Goal: Transaction & Acquisition: Book appointment/travel/reservation

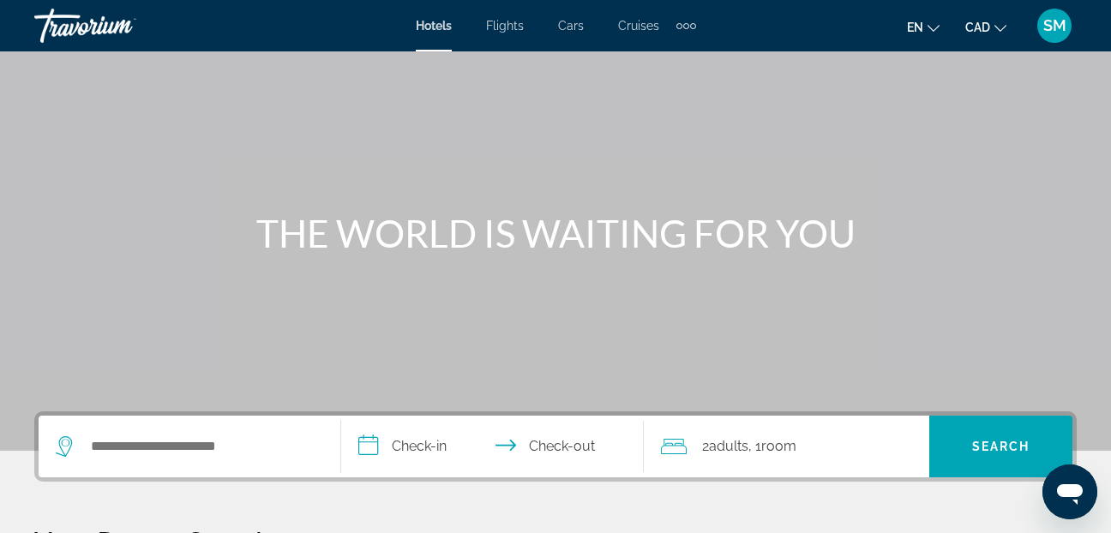
scroll to position [171, 0]
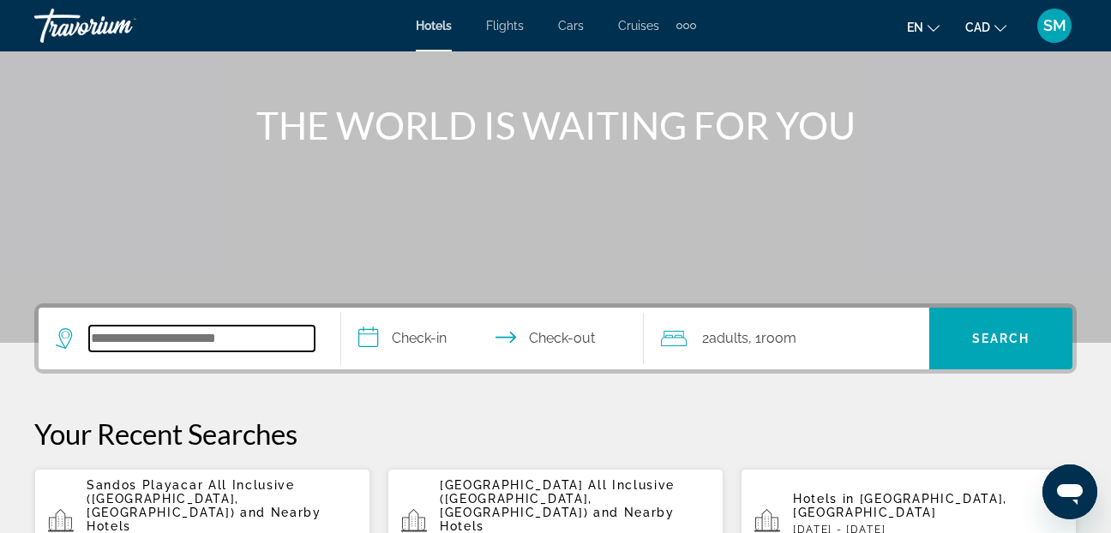
click at [133, 337] on input "Search widget" at bounding box center [201, 339] width 225 height 26
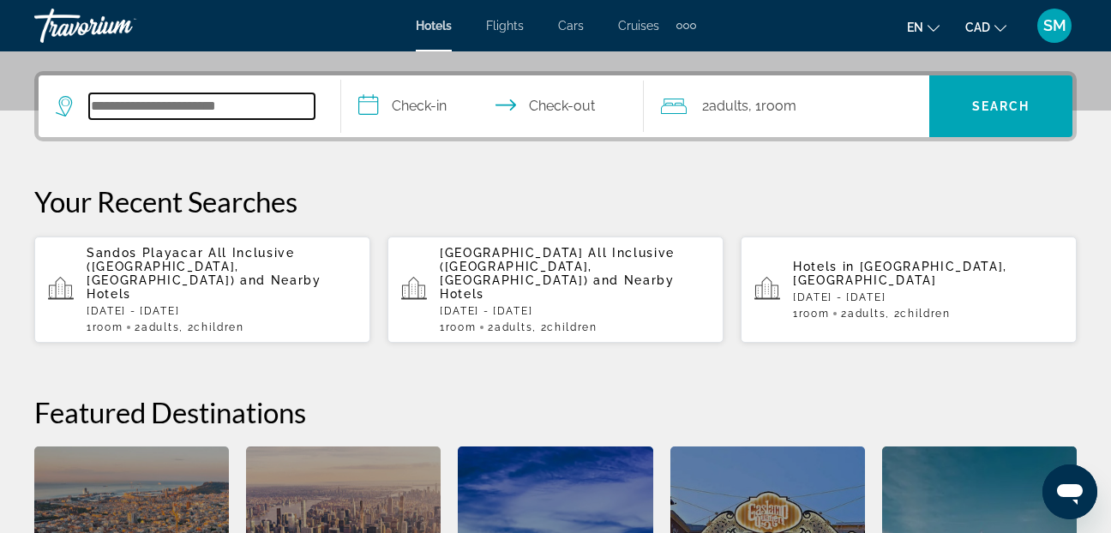
scroll to position [419, 0]
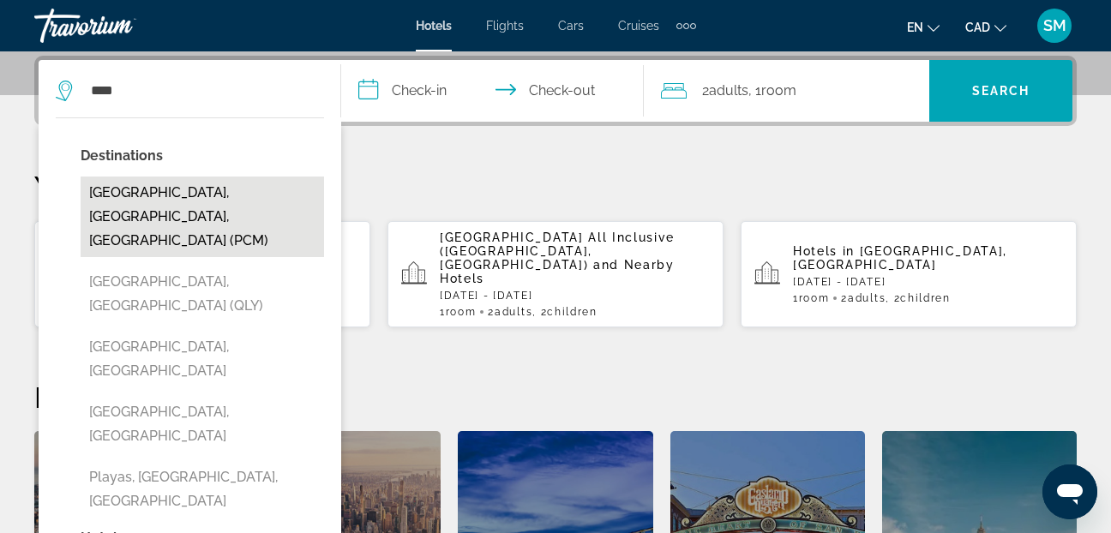
click at [166, 194] on button "[GEOGRAPHIC_DATA], [GEOGRAPHIC_DATA], [GEOGRAPHIC_DATA] (PCM)" at bounding box center [203, 217] width 244 height 81
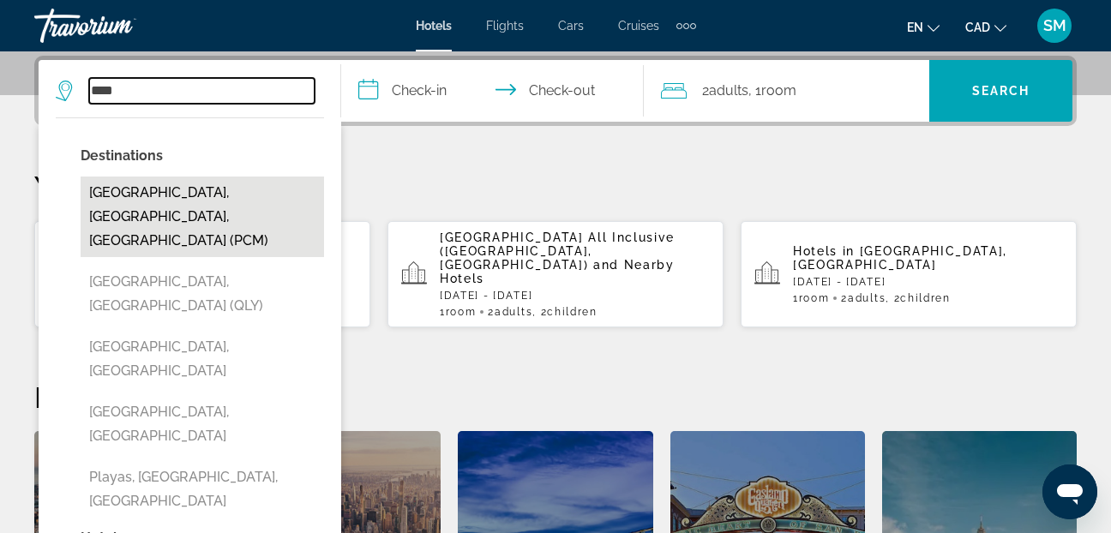
type input "**********"
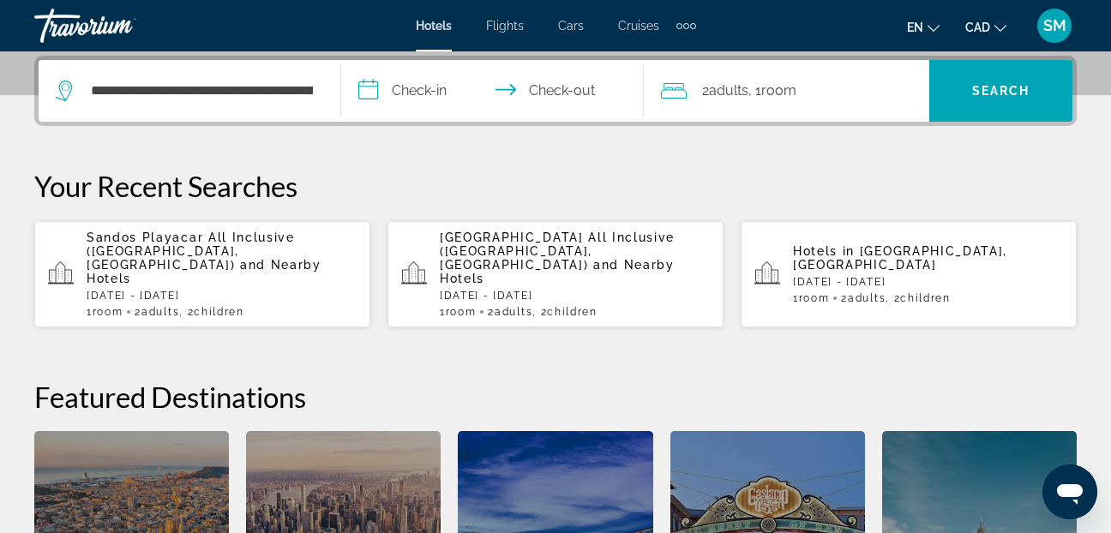
click at [365, 87] on input "**********" at bounding box center [496, 93] width 310 height 67
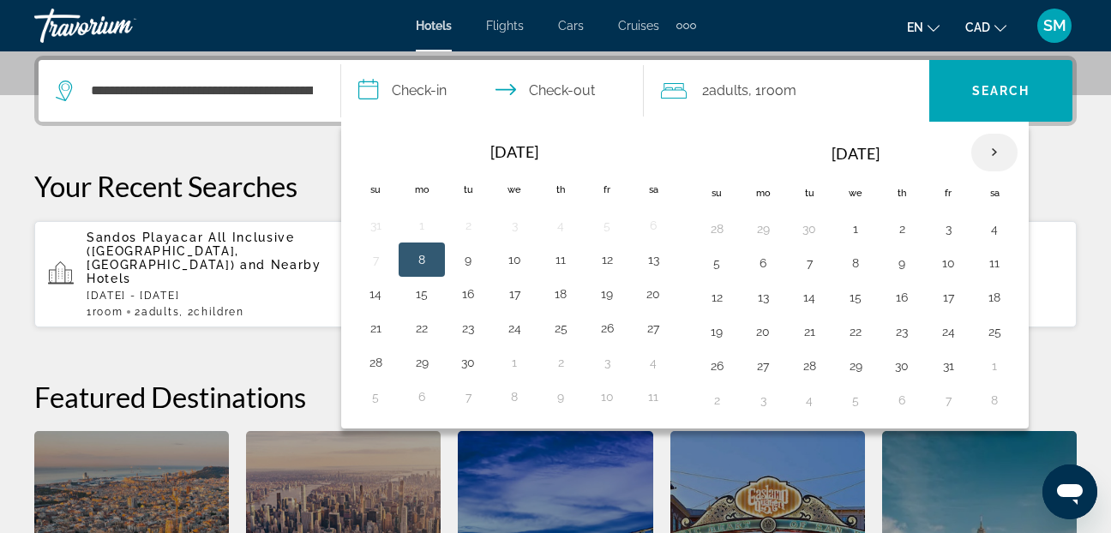
click at [993, 146] on th "Next month" at bounding box center [994, 153] width 46 height 38
click at [994, 146] on th "Next month" at bounding box center [994, 153] width 46 height 38
click at [902, 231] on button "1" at bounding box center [901, 229] width 27 height 24
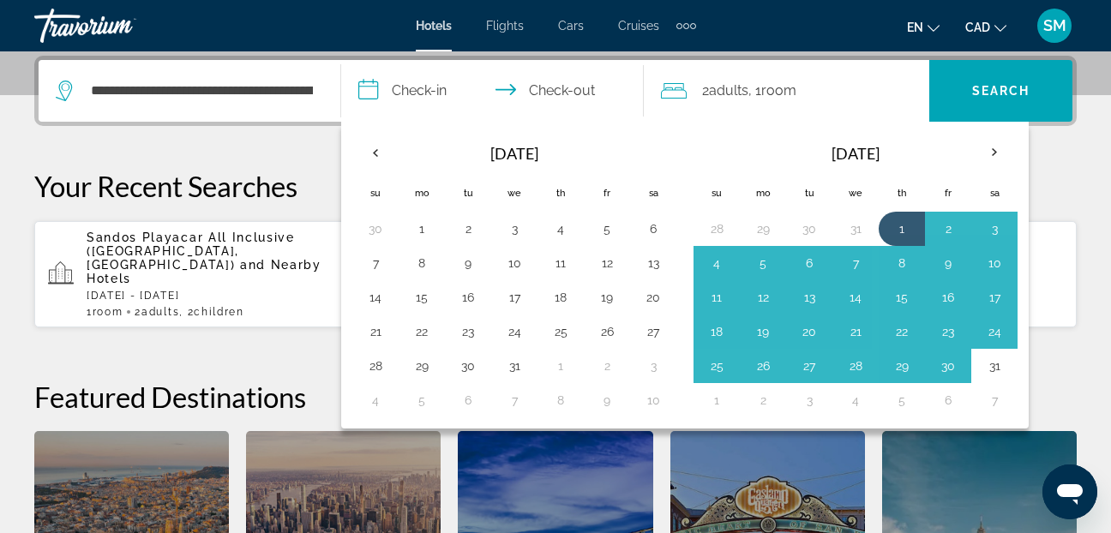
click at [998, 369] on button "31" at bounding box center [994, 366] width 27 height 24
type input "**********"
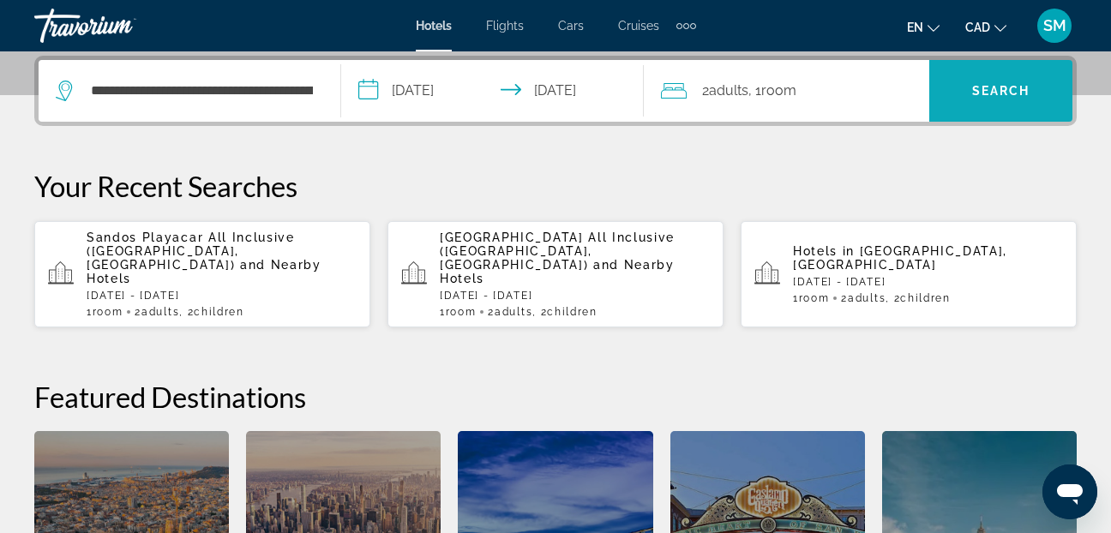
click at [976, 77] on span "Search widget" at bounding box center [1000, 90] width 143 height 41
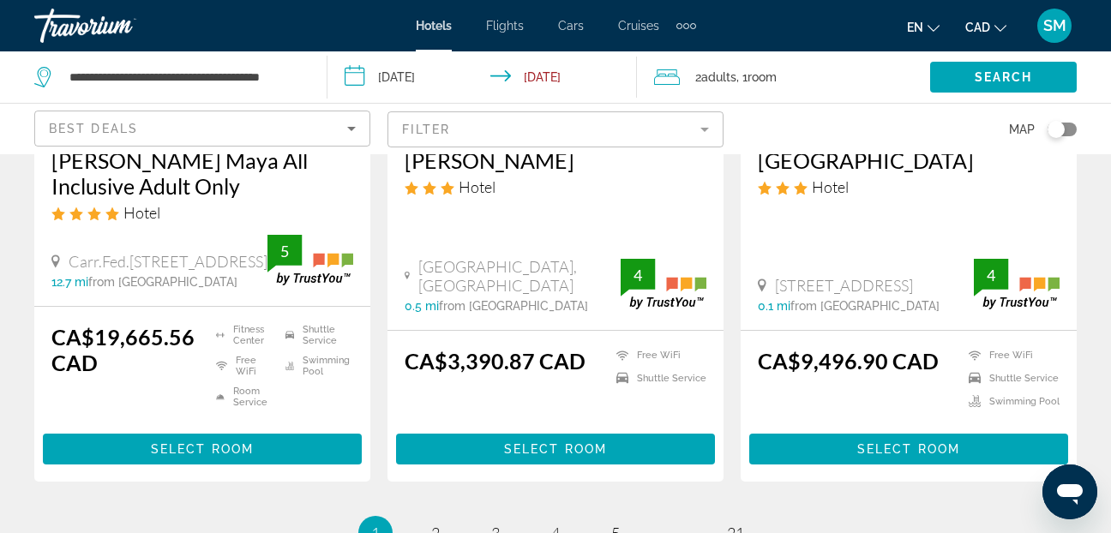
scroll to position [2658, 0]
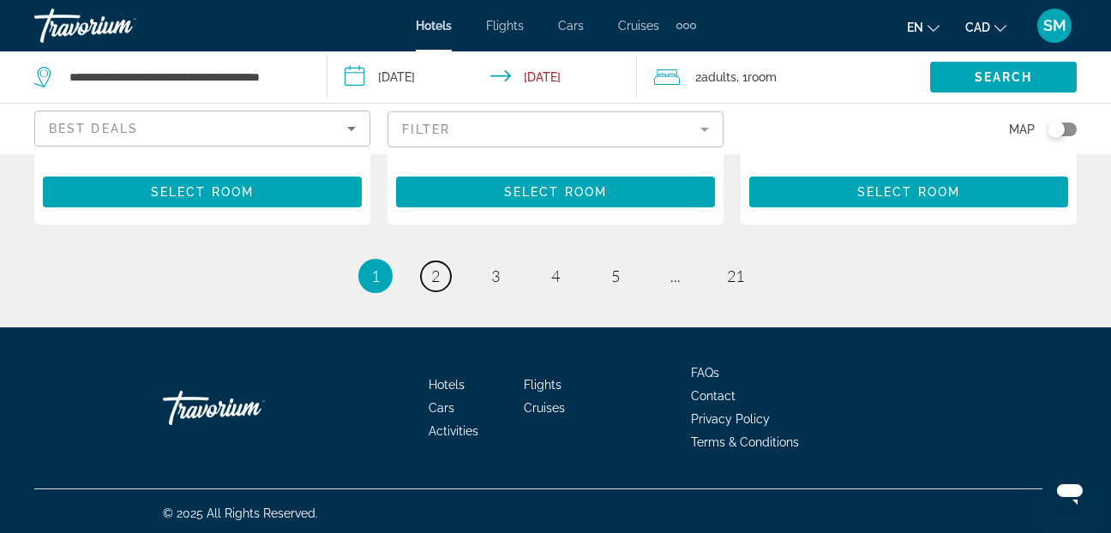
click at [436, 286] on span "2" at bounding box center [435, 276] width 9 height 19
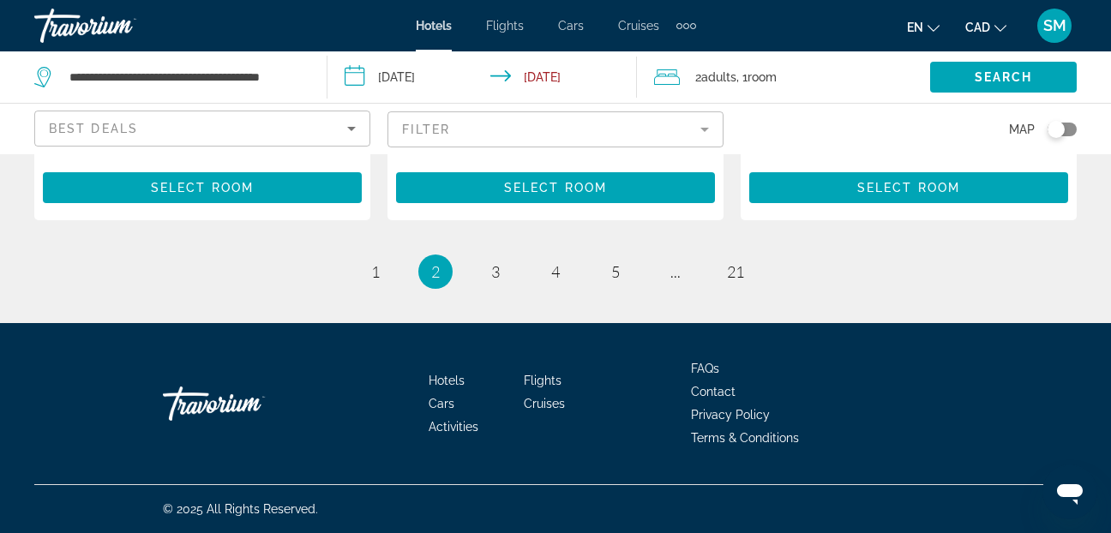
scroll to position [2659, 0]
click at [493, 275] on span "3" at bounding box center [495, 271] width 9 height 19
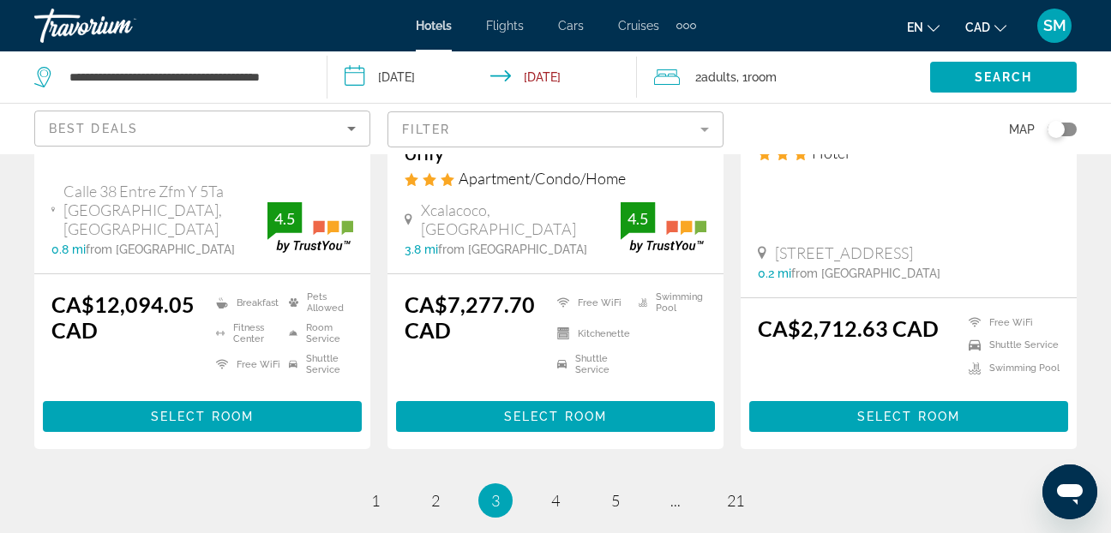
scroll to position [2719, 0]
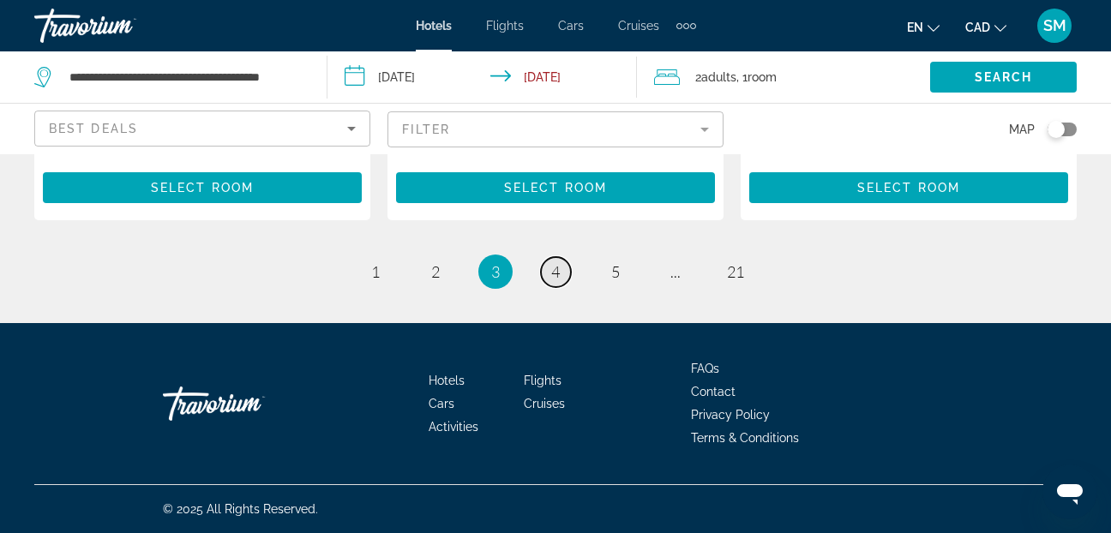
click at [562, 268] on link "page 4" at bounding box center [556, 272] width 30 height 30
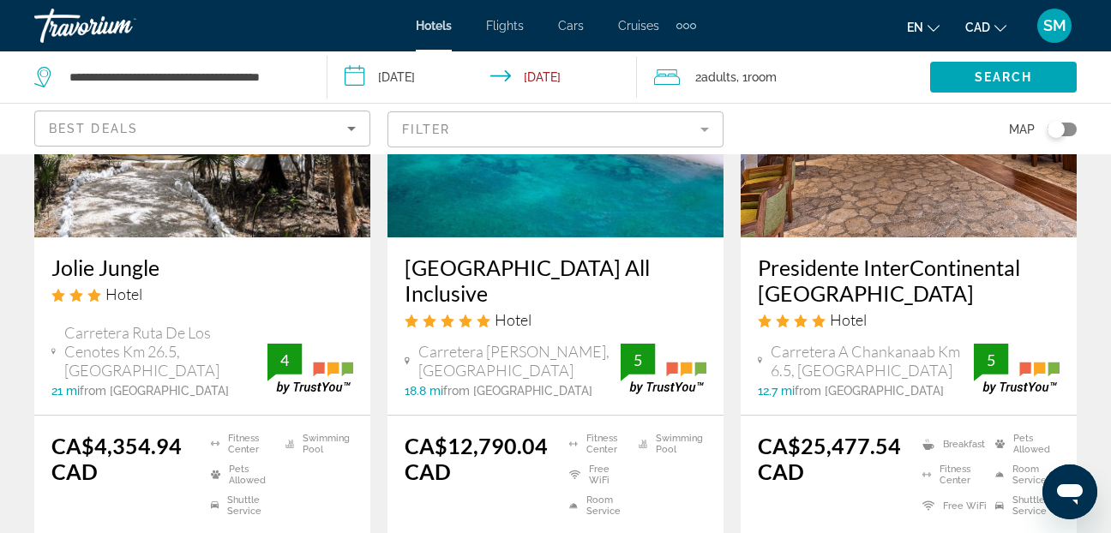
scroll to position [943, 0]
